Goal: Information Seeking & Learning: Check status

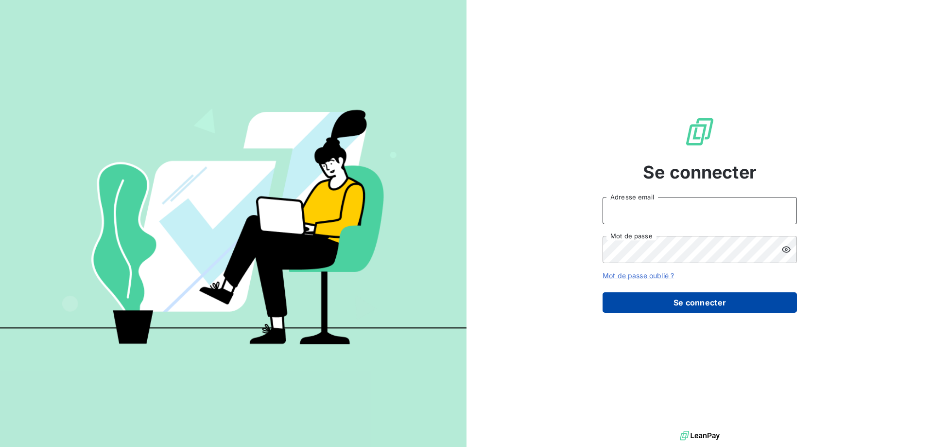
type input "[EMAIL_ADDRESS][DOMAIN_NAME]"
click at [687, 299] on button "Se connecter" at bounding box center [700, 302] width 194 height 20
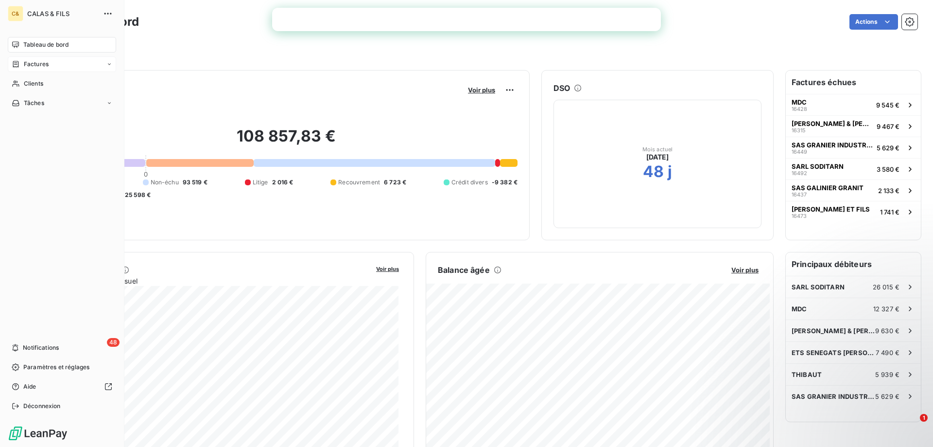
click at [47, 61] on span "Factures" at bounding box center [36, 64] width 25 height 9
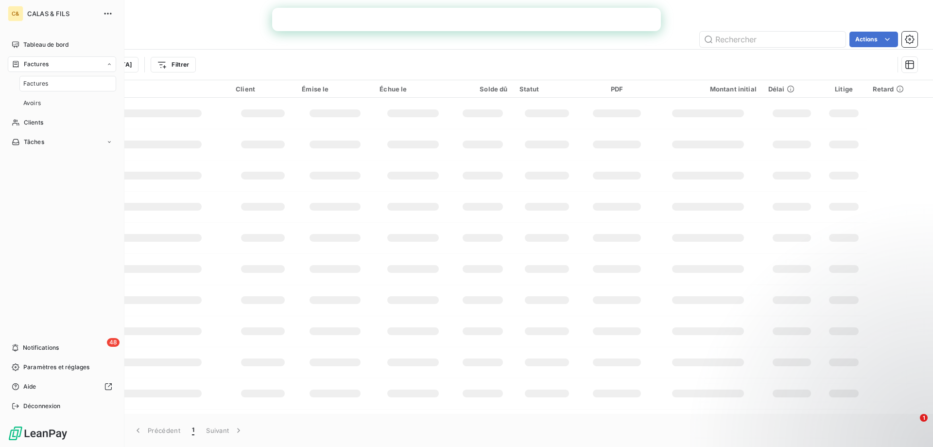
click at [47, 85] on span "Factures" at bounding box center [35, 83] width 25 height 9
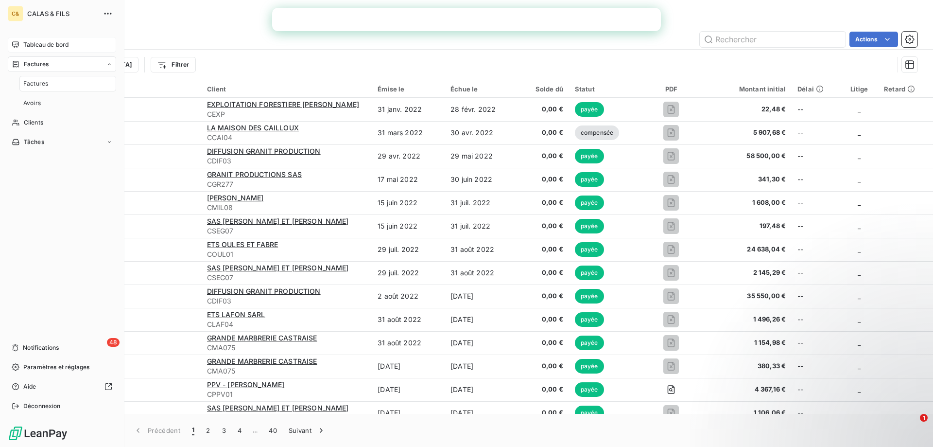
click at [63, 46] on span "Tableau de bord" at bounding box center [45, 44] width 45 height 9
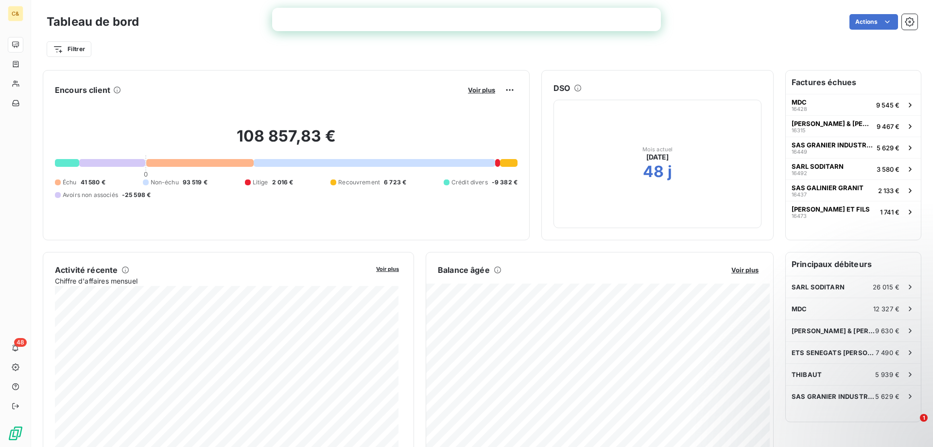
click at [857, 83] on h6 "Factures échues" at bounding box center [853, 81] width 135 height 23
click at [814, 88] on h6 "Factures échues" at bounding box center [853, 81] width 135 height 23
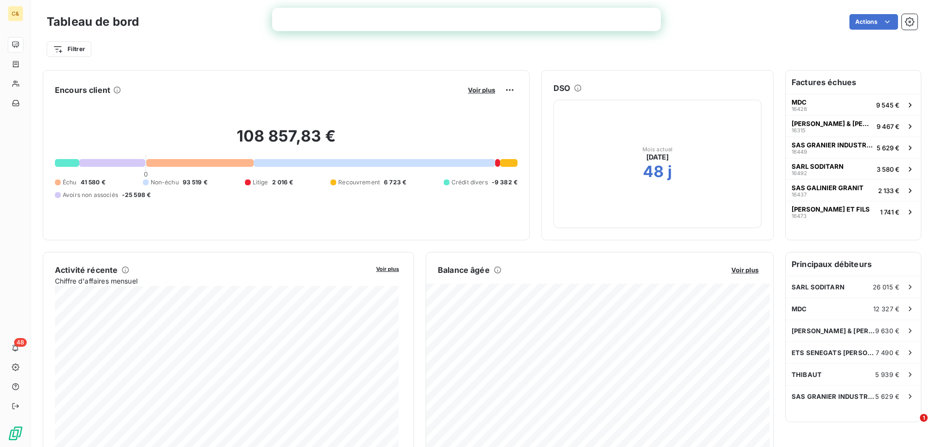
click at [115, 166] on div at bounding box center [112, 163] width 66 height 8
click at [114, 166] on div at bounding box center [112, 163] width 66 height 8
click at [114, 164] on div at bounding box center [112, 163] width 66 height 8
click at [114, 163] on div at bounding box center [112, 163] width 66 height 8
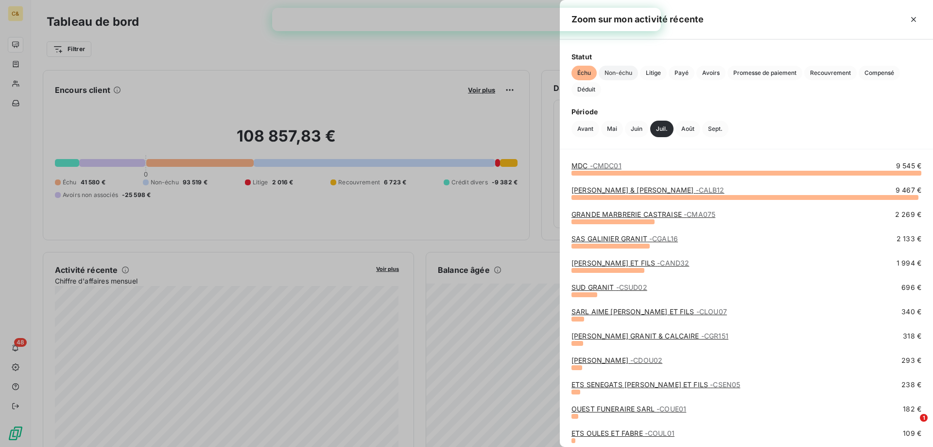
click at [628, 75] on span "Non-échu" at bounding box center [618, 73] width 39 height 15
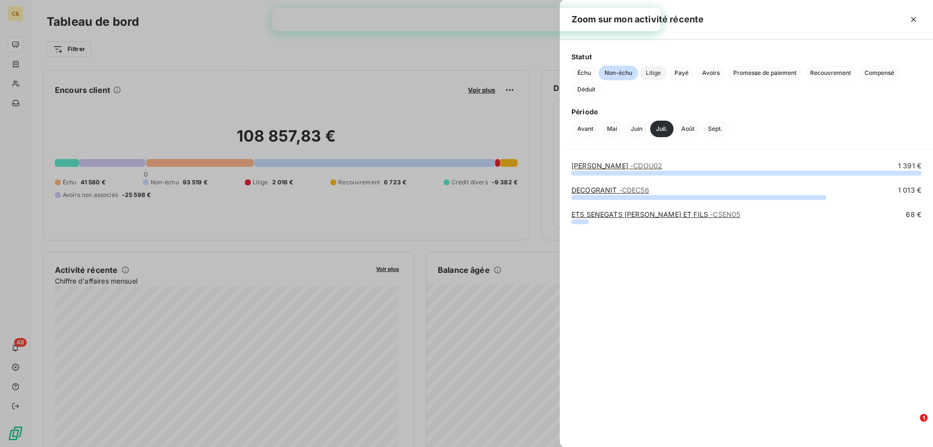
click at [653, 71] on span "Litige" at bounding box center [653, 73] width 27 height 15
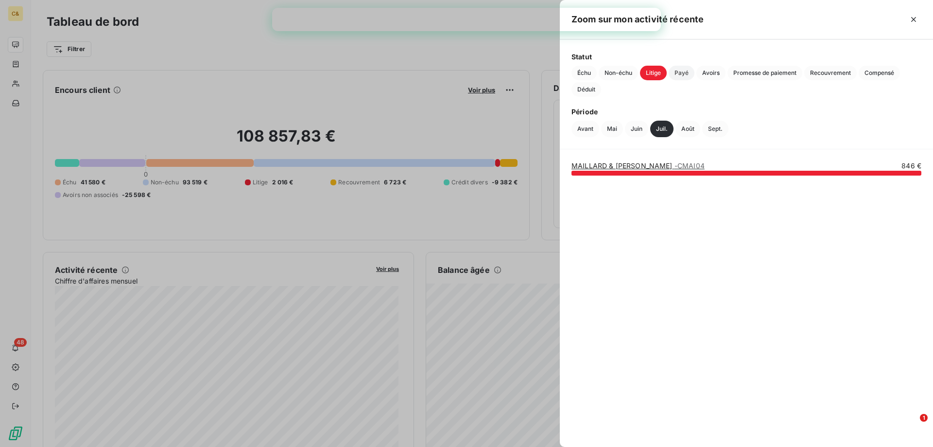
click at [679, 72] on span "Payé" at bounding box center [682, 73] width 26 height 15
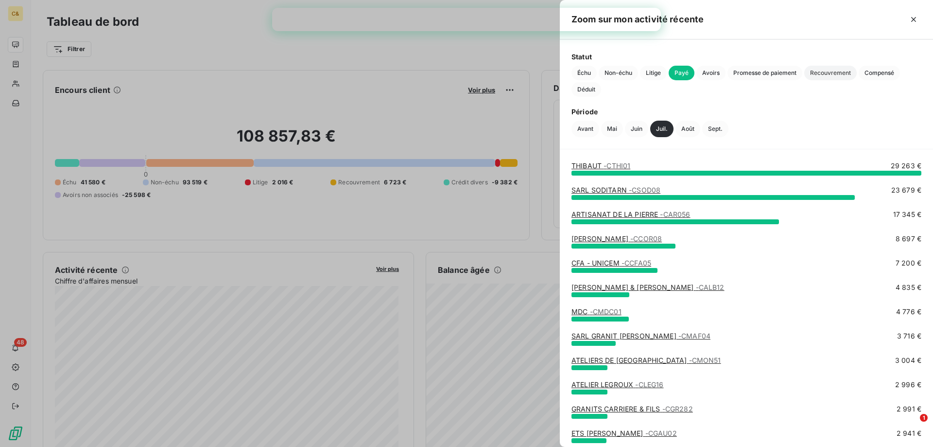
click at [827, 75] on span "Recouvrement" at bounding box center [830, 73] width 52 height 15
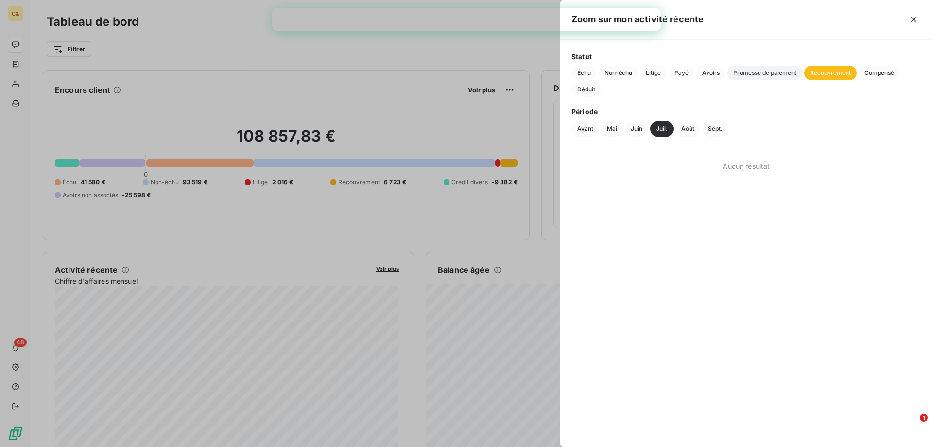
click at [764, 76] on span "Promesse de paiement" at bounding box center [765, 73] width 75 height 15
click at [593, 89] on span "Déduit" at bounding box center [587, 89] width 30 height 15
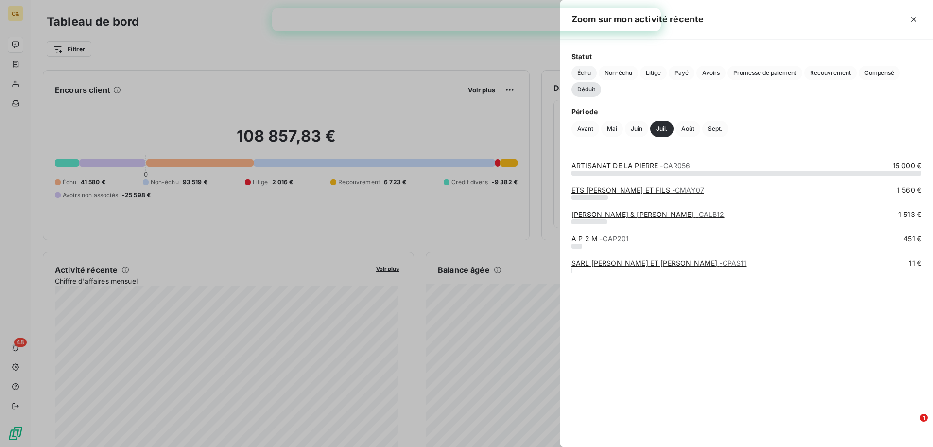
click at [588, 76] on span "Échu" at bounding box center [584, 73] width 25 height 15
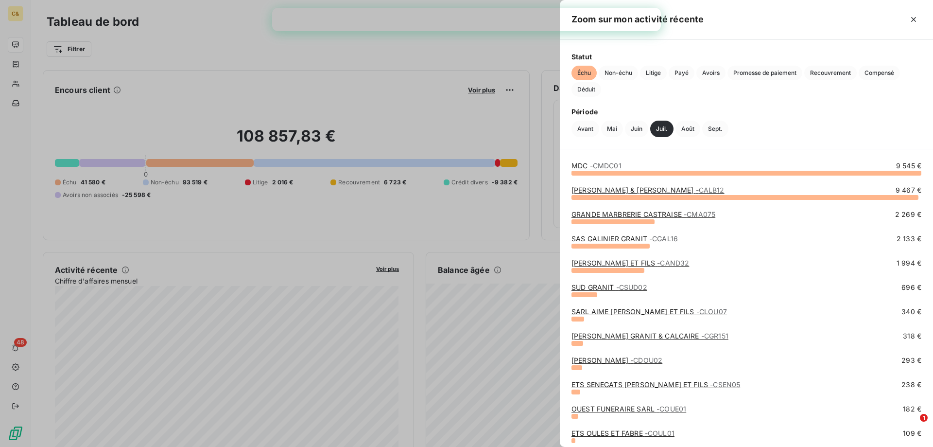
click at [617, 263] on link "[PERSON_NAME] ET FILS - CAND32" at bounding box center [631, 263] width 118 height 8
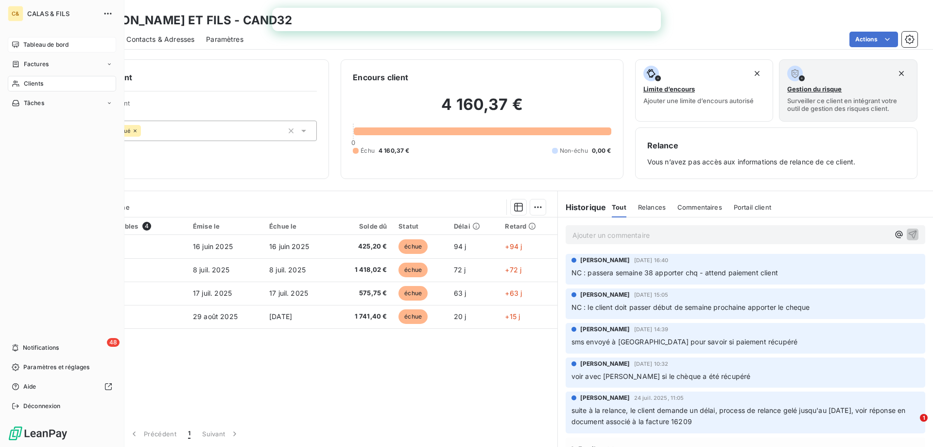
click at [30, 83] on span "Clients" at bounding box center [33, 83] width 19 height 9
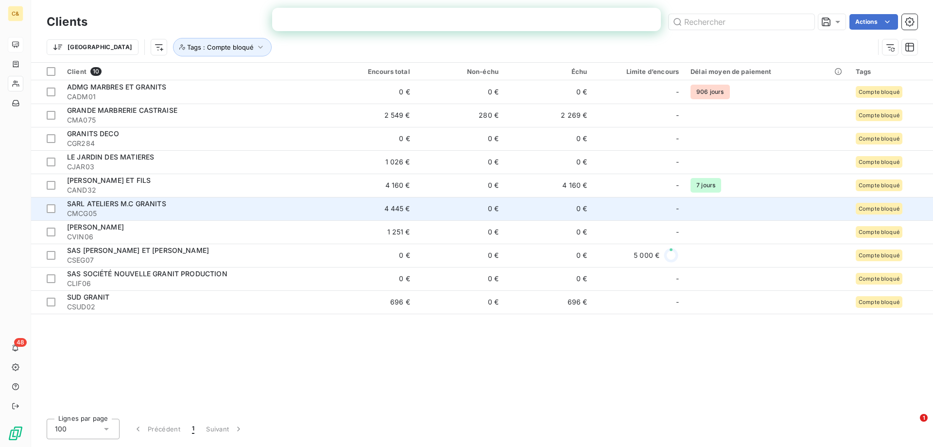
click at [127, 208] on span "CMCG05" at bounding box center [194, 213] width 254 height 10
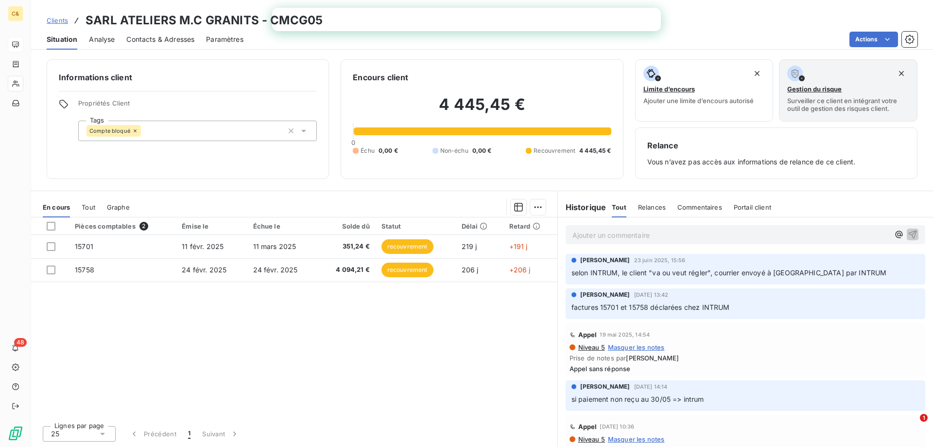
click at [268, 42] on div "Actions" at bounding box center [586, 40] width 662 height 16
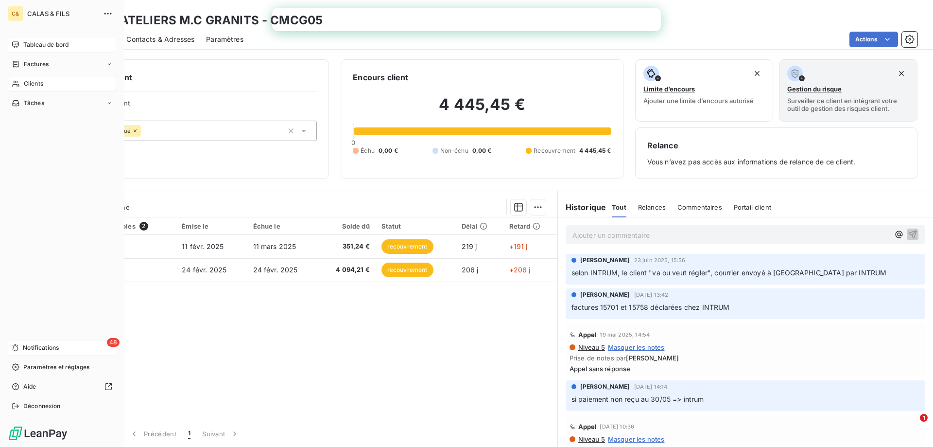
click at [37, 348] on span "Notifications" at bounding box center [41, 347] width 36 height 9
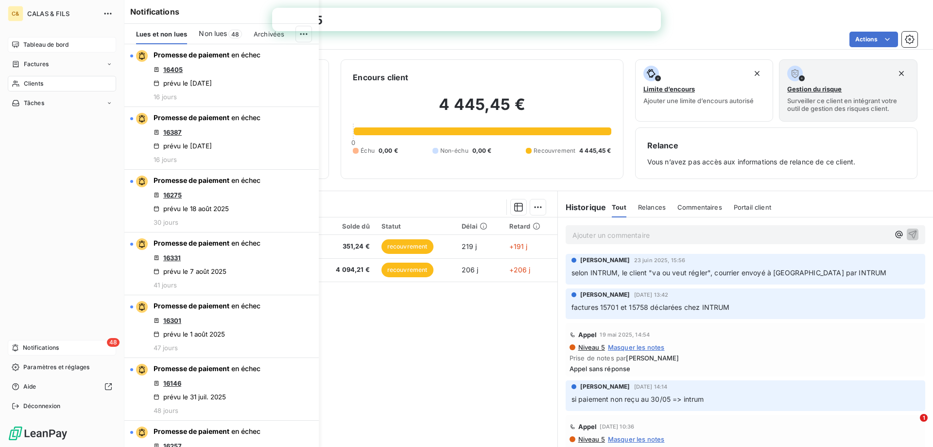
click at [59, 44] on span "Tableau de bord" at bounding box center [45, 44] width 45 height 9
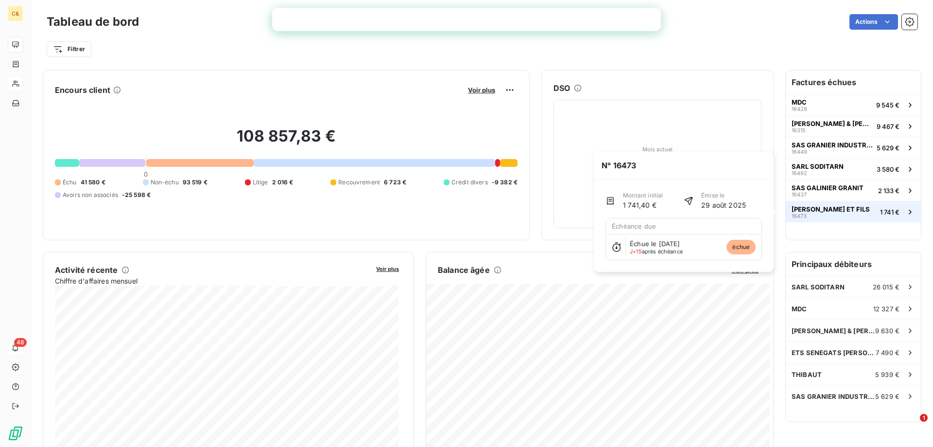
click at [840, 217] on div "[PERSON_NAME] ET FILS 16473" at bounding box center [831, 212] width 78 height 14
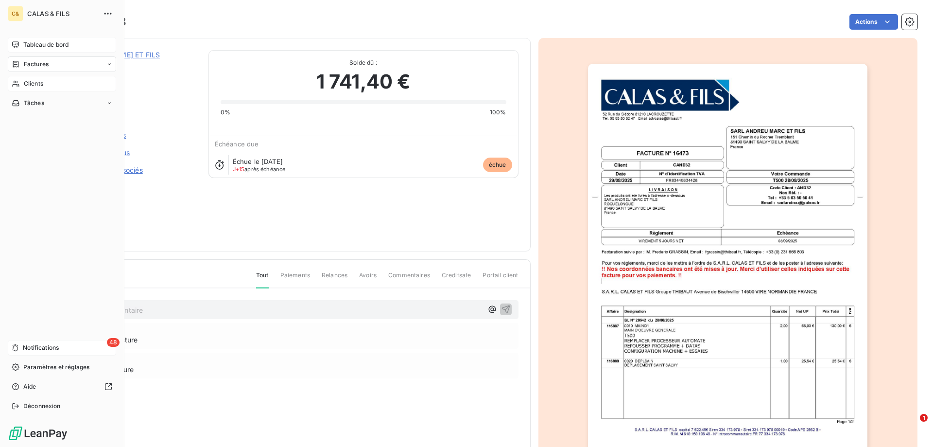
click at [110, 66] on icon at bounding box center [109, 64] width 6 height 6
click at [107, 64] on icon at bounding box center [109, 64] width 6 height 6
click at [75, 87] on div "Clients" at bounding box center [62, 84] width 108 height 16
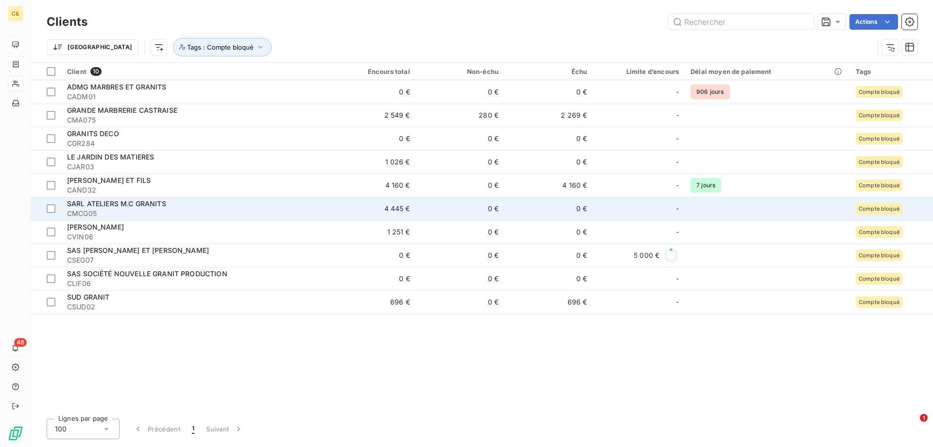
click at [205, 209] on span "CMCG05" at bounding box center [194, 213] width 254 height 10
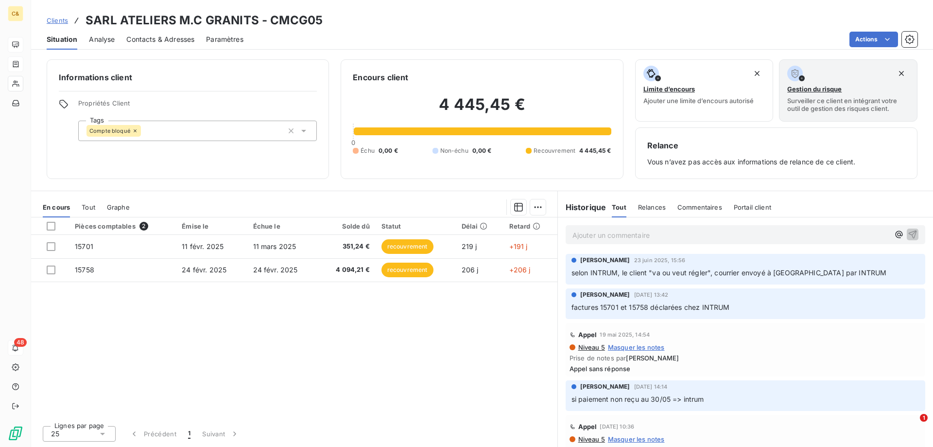
click at [102, 41] on span "Analyse" at bounding box center [102, 40] width 26 height 10
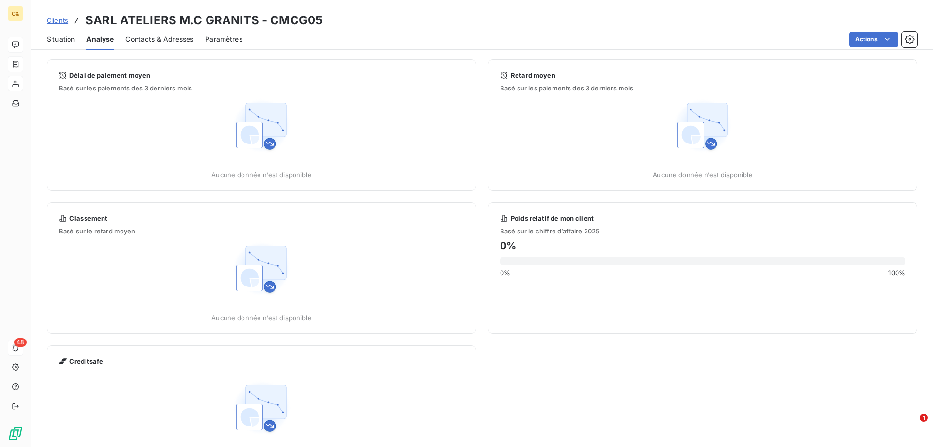
click at [73, 42] on span "Situation" at bounding box center [61, 40] width 28 height 10
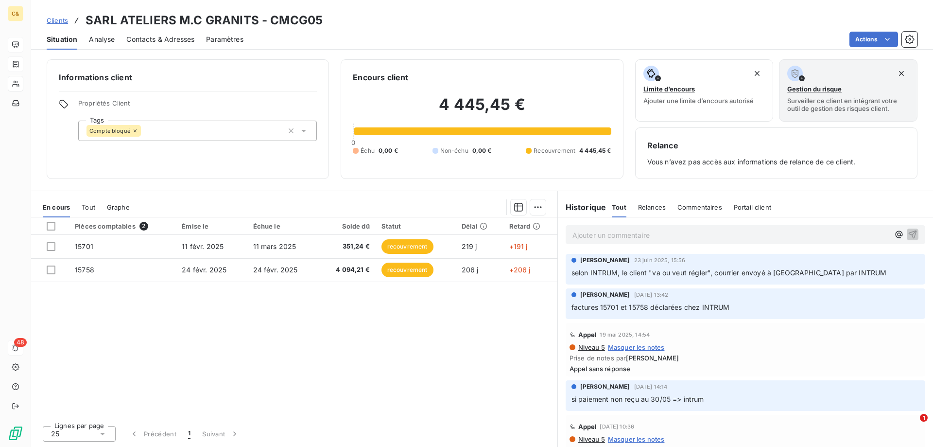
click at [41, 184] on div "Informations client Propriétés Client Tags Compte bloqué Encours client 4 445,4…" at bounding box center [482, 249] width 902 height 393
click at [624, 185] on div "Informations client Propriétés Client Tags Compte bloqué Encours client 4 445,4…" at bounding box center [482, 249] width 902 height 393
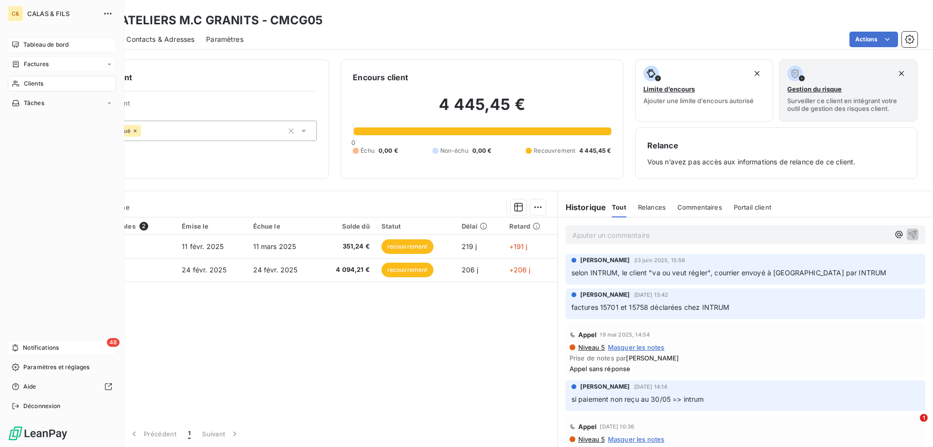
click at [28, 44] on span "Tableau de bord" at bounding box center [45, 44] width 45 height 9
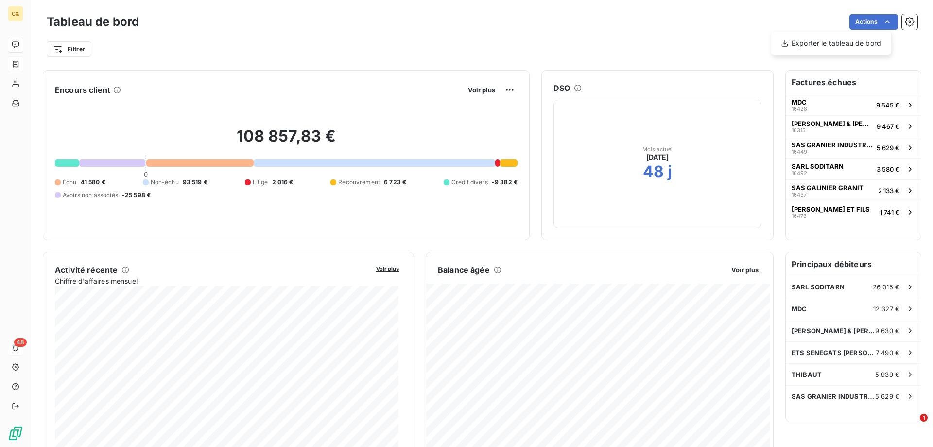
click at [757, 21] on html "C& 48 Tableau de bord Actions Exporter le tableau de bord Filtrer Encours clien…" at bounding box center [466, 223] width 933 height 447
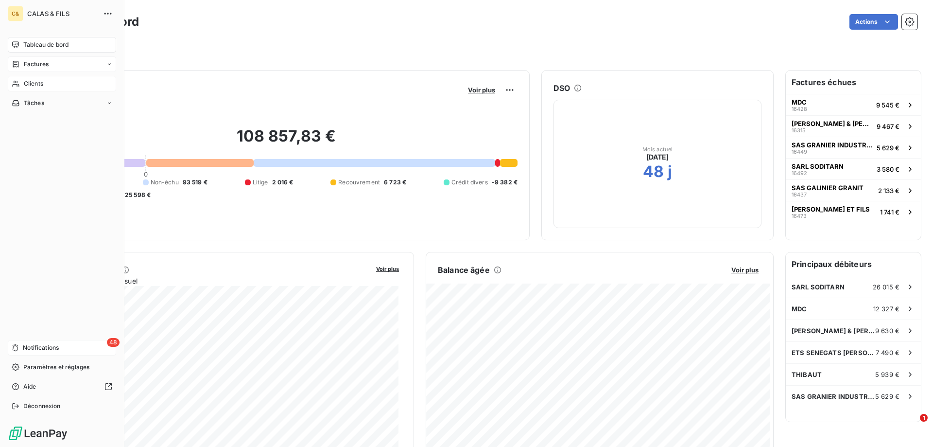
click at [18, 87] on icon at bounding box center [16, 84] width 8 height 8
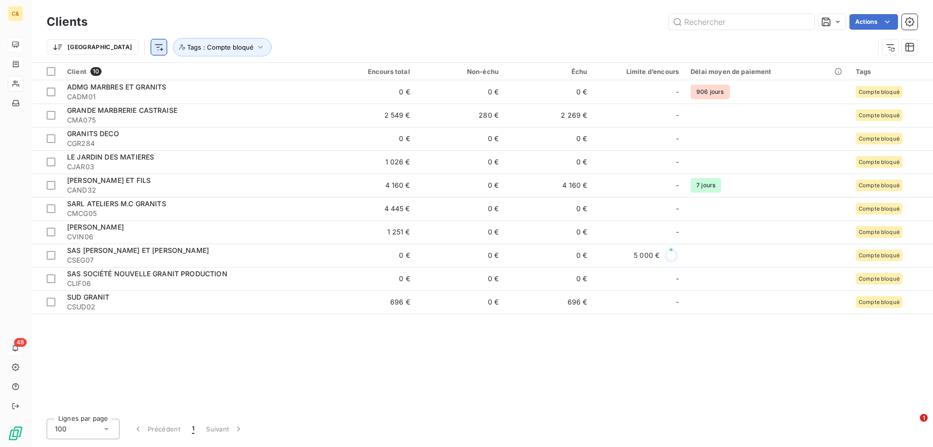
click at [104, 49] on html "C& 48 Clients Actions Trier Tags : Compte bloqué Client 10 Encours total Non-éc…" at bounding box center [466, 223] width 933 height 447
click at [130, 139] on div "Tags" at bounding box center [171, 137] width 135 height 16
click at [256, 47] on icon "button" at bounding box center [261, 47] width 10 height 10
click at [311, 32] on div "Trier Tags : Compte bloqué" at bounding box center [482, 47] width 871 height 30
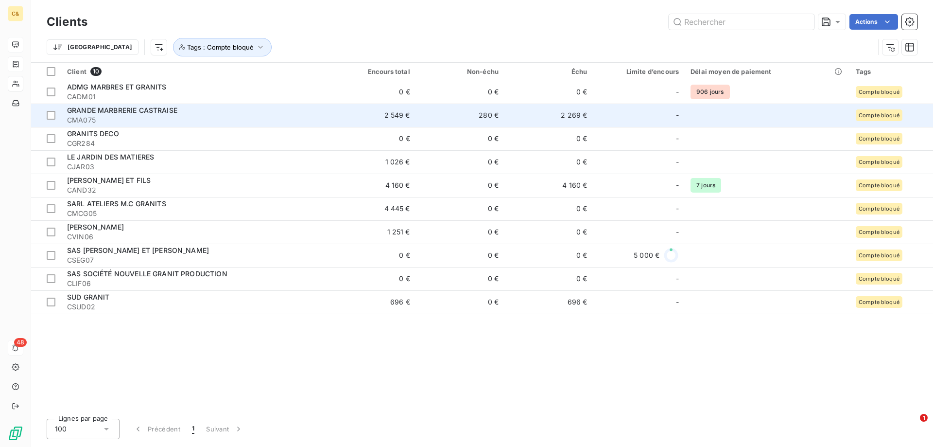
click at [106, 115] on div "GRANDE MARBRERIE CASTRAISE" at bounding box center [194, 110] width 254 height 10
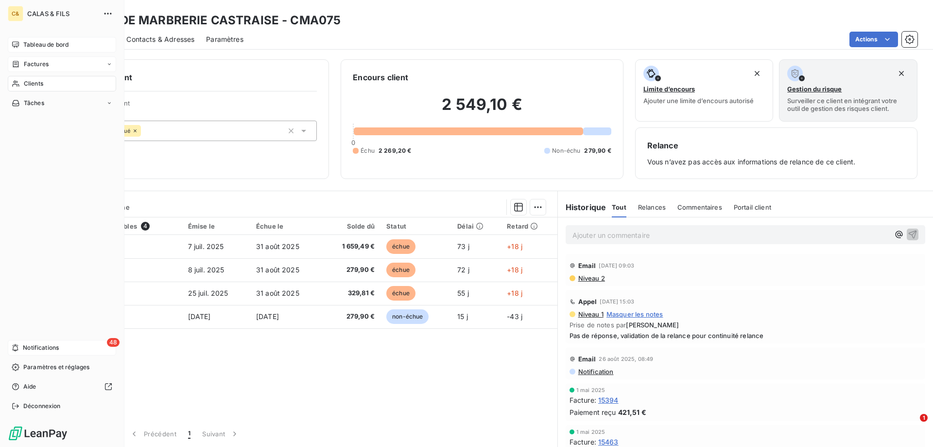
click at [28, 85] on span "Clients" at bounding box center [33, 83] width 19 height 9
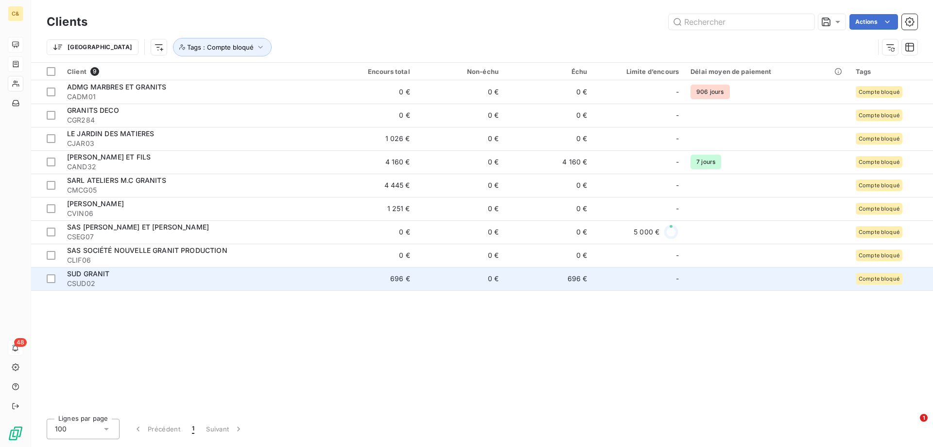
click at [137, 279] on span "CSUD02" at bounding box center [194, 283] width 254 height 10
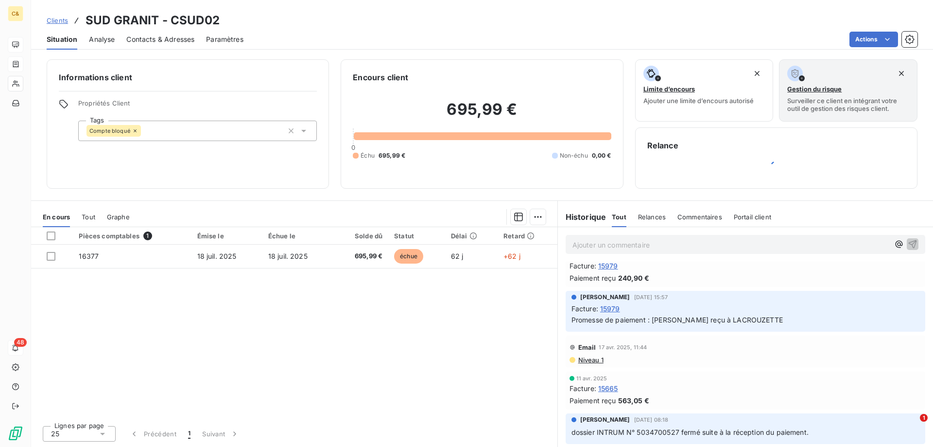
scroll to position [146, 0]
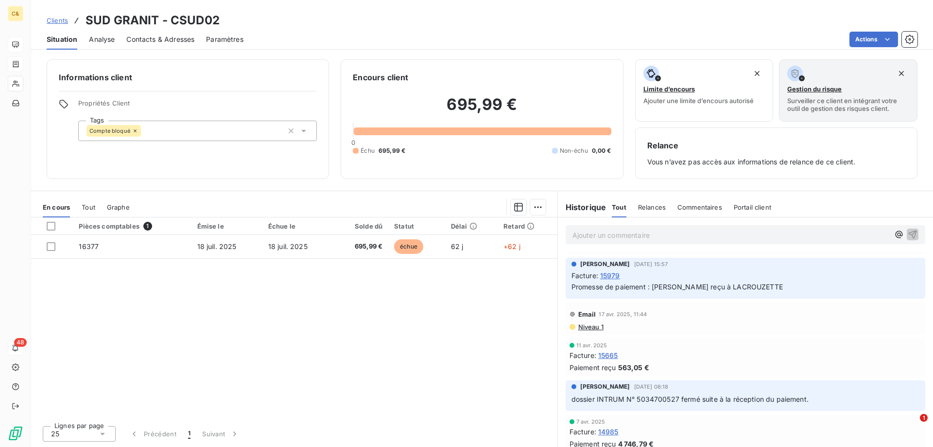
click at [464, 329] on div "Pièces comptables 1 Émise le Échue le Solde dû Statut Délai Retard 16377 [DATE]…" at bounding box center [294, 317] width 526 height 200
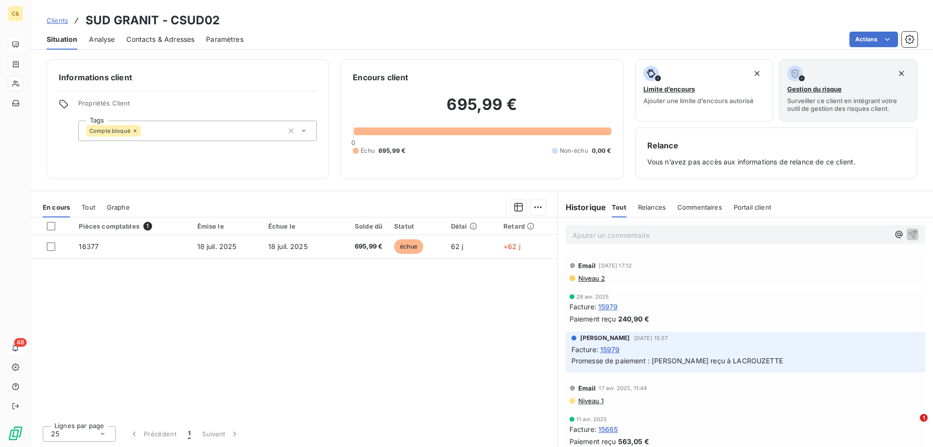
scroll to position [0, 0]
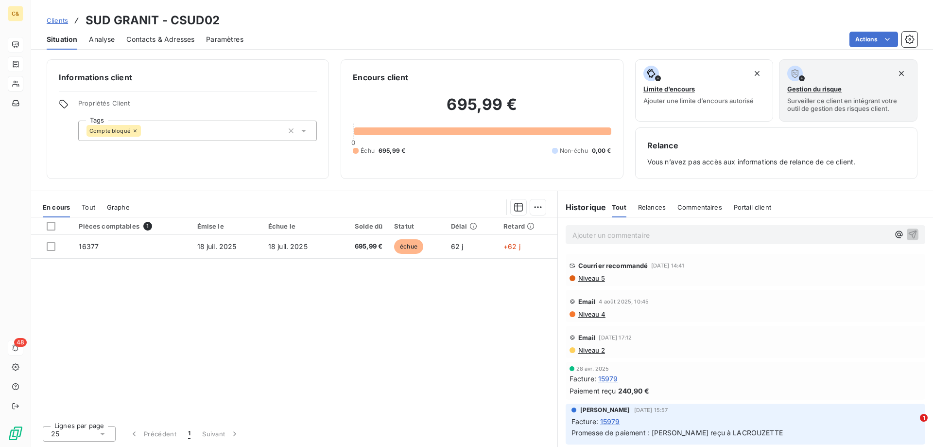
click at [227, 304] on div "Pièces comptables 1 Émise le Échue le Solde dû Statut Délai Retard 16377 [DATE]…" at bounding box center [294, 317] width 526 height 200
click at [147, 184] on div "Informations client Propriétés Client Tags Compte bloqué Encours client 695,99 …" at bounding box center [482, 249] width 902 height 393
